Goal: Information Seeking & Learning: Check status

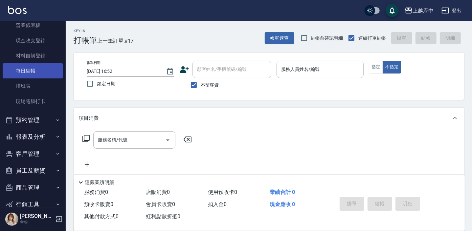
scroll to position [101, 0]
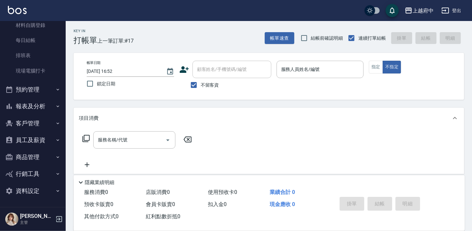
click at [39, 102] on button "報表及分析" at bounding box center [33, 106] width 60 height 17
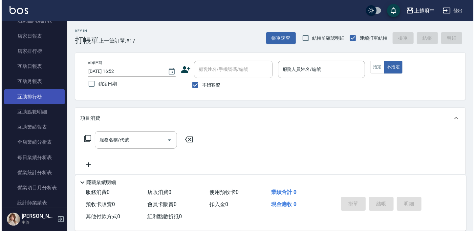
scroll to position [250, 0]
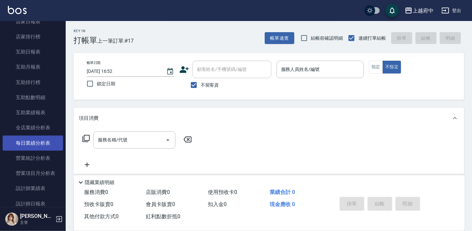
click at [49, 146] on link "每日業績分析表" at bounding box center [33, 143] width 60 height 15
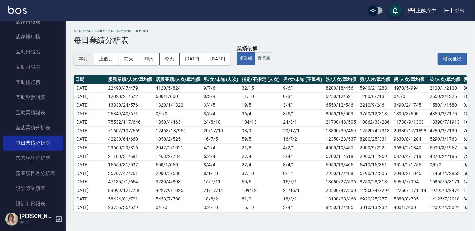
click at [74, 60] on button "本月" at bounding box center [84, 59] width 20 height 12
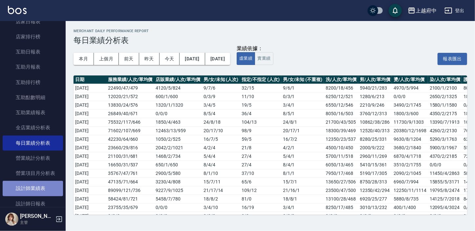
click at [47, 187] on link "設計師業績表" at bounding box center [33, 188] width 60 height 15
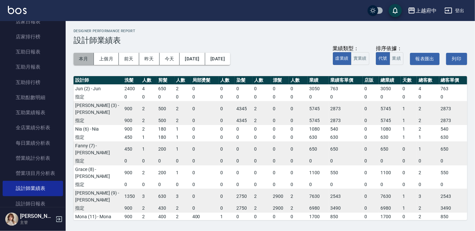
click at [81, 60] on button "本月" at bounding box center [84, 59] width 20 height 12
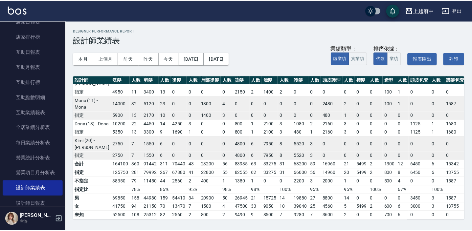
scroll to position [287, 0]
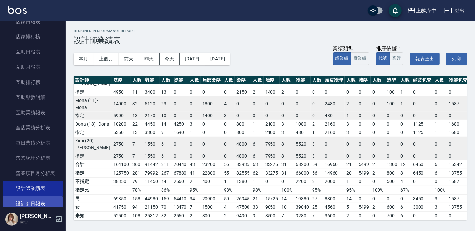
click at [43, 204] on link "設計師日報表" at bounding box center [33, 203] width 60 height 15
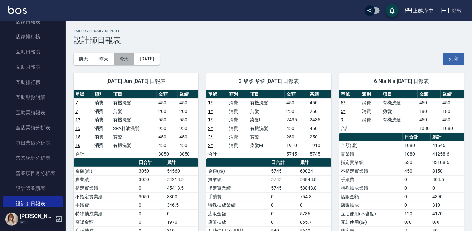
click at [130, 56] on button "今天" at bounding box center [124, 59] width 20 height 12
click at [153, 59] on button "[DATE]" at bounding box center [146, 59] width 25 height 12
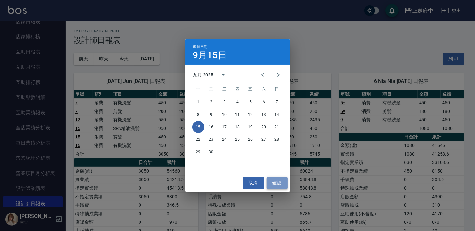
click at [281, 184] on button "確認" at bounding box center [277, 183] width 21 height 12
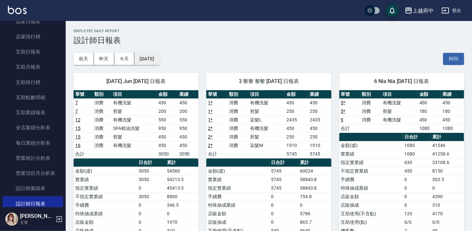
click at [143, 56] on button "[DATE]" at bounding box center [146, 59] width 25 height 12
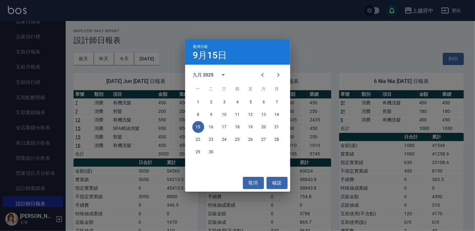
click at [169, 30] on div "選擇日期 [DATE] 九月 2025 一 二 三 四 五 六 日 1 2 3 4 5 6 7 8 9 10 11 12 13 14 15 16 17 18 …" at bounding box center [237, 115] width 475 height 231
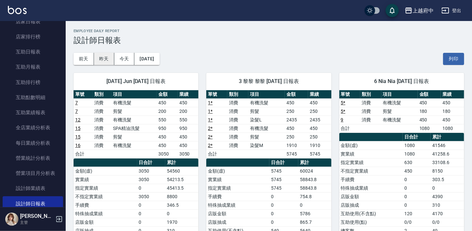
click at [99, 57] on button "昨天" at bounding box center [104, 59] width 20 height 12
